Goal: Task Accomplishment & Management: Complete application form

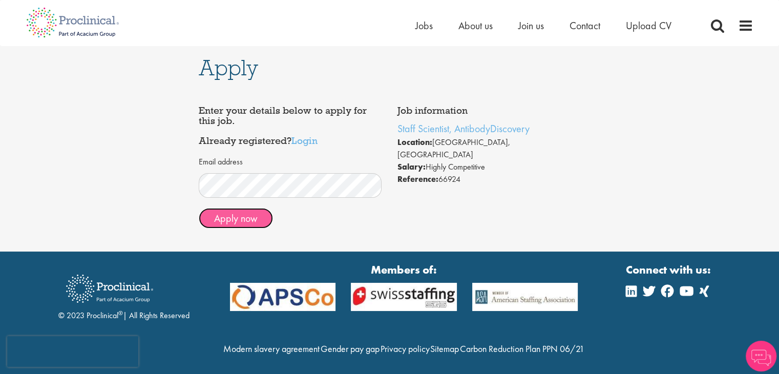
click at [227, 220] on button "Apply now" at bounding box center [236, 218] width 74 height 20
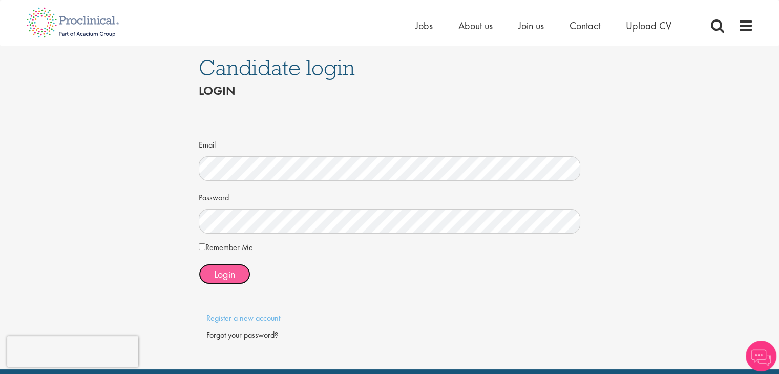
click at [230, 275] on span "Login" at bounding box center [224, 273] width 21 height 13
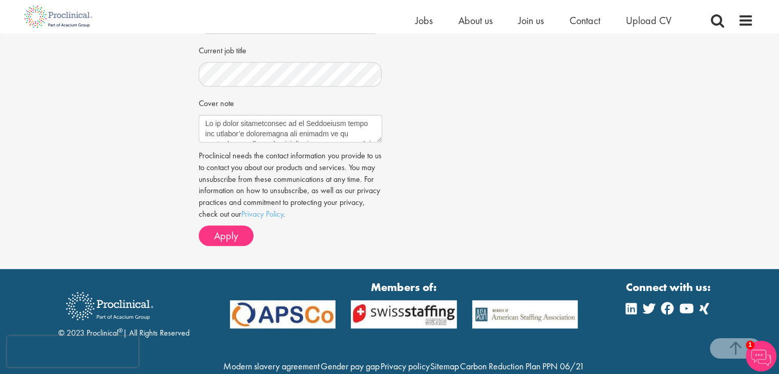
scroll to position [684, 0]
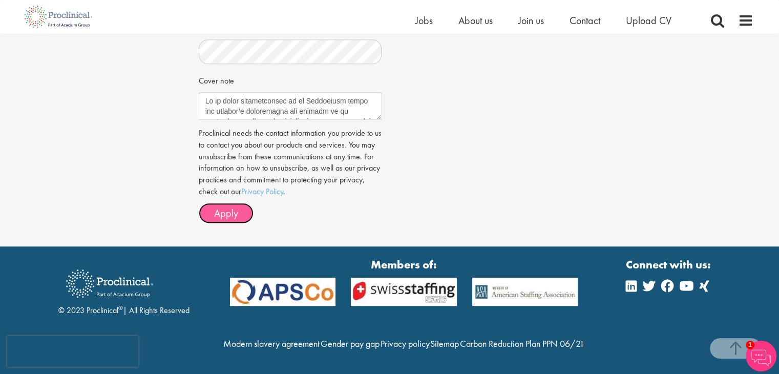
click at [236, 206] on span "Apply" at bounding box center [226, 212] width 24 height 13
